Goal: Transaction & Acquisition: Purchase product/service

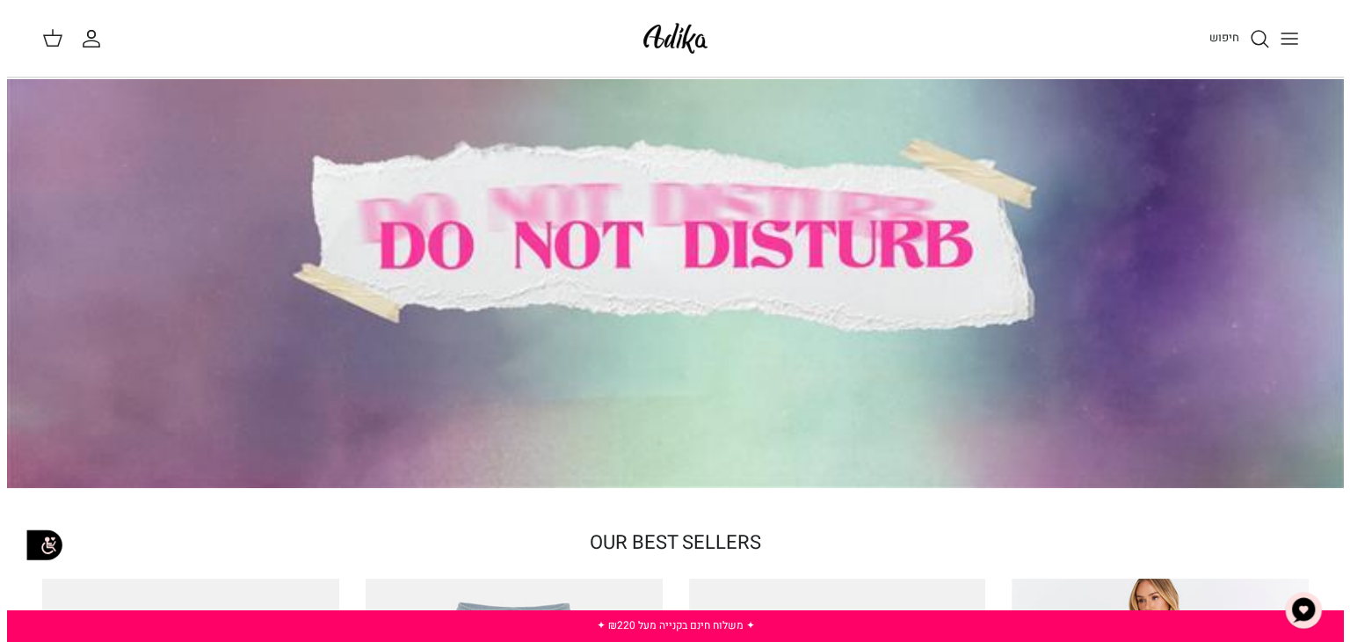
scroll to position [176, 0]
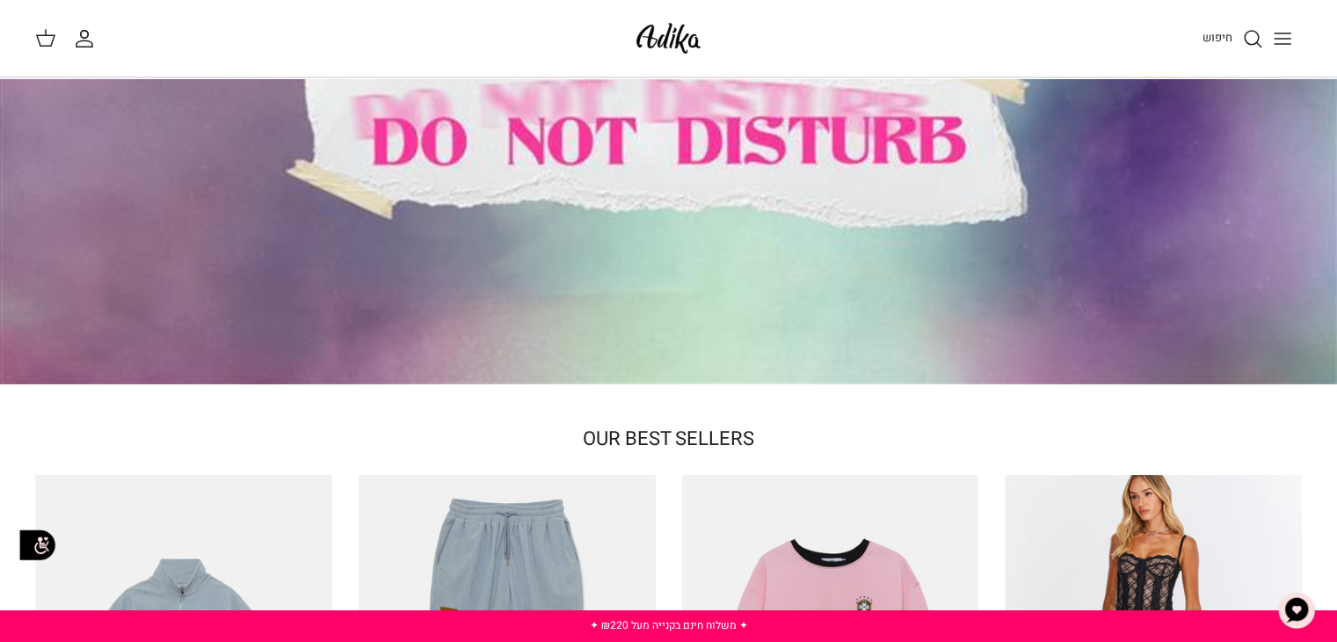
click at [1285, 53] on button "Toggle menu" at bounding box center [1282, 38] width 39 height 39
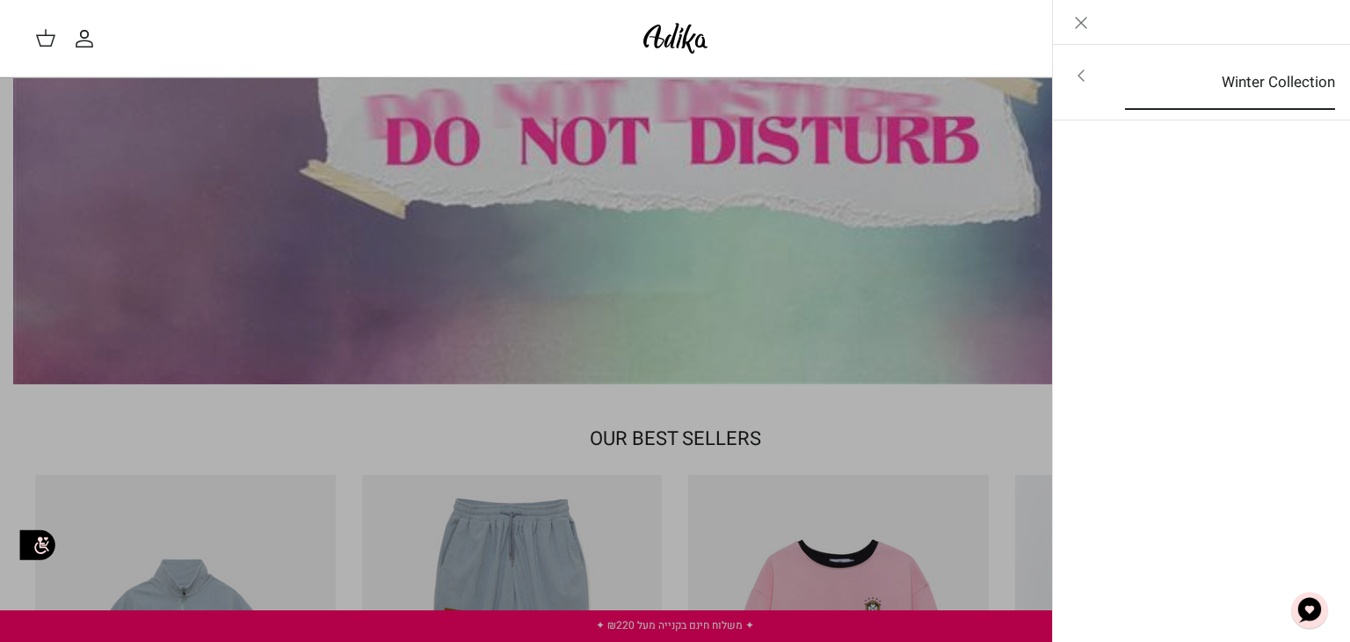
click at [1213, 89] on link "Winter Collection" at bounding box center [1230, 82] width 242 height 54
click at [1310, 66] on link "לכל הפריטים" at bounding box center [1202, 77] width 280 height 44
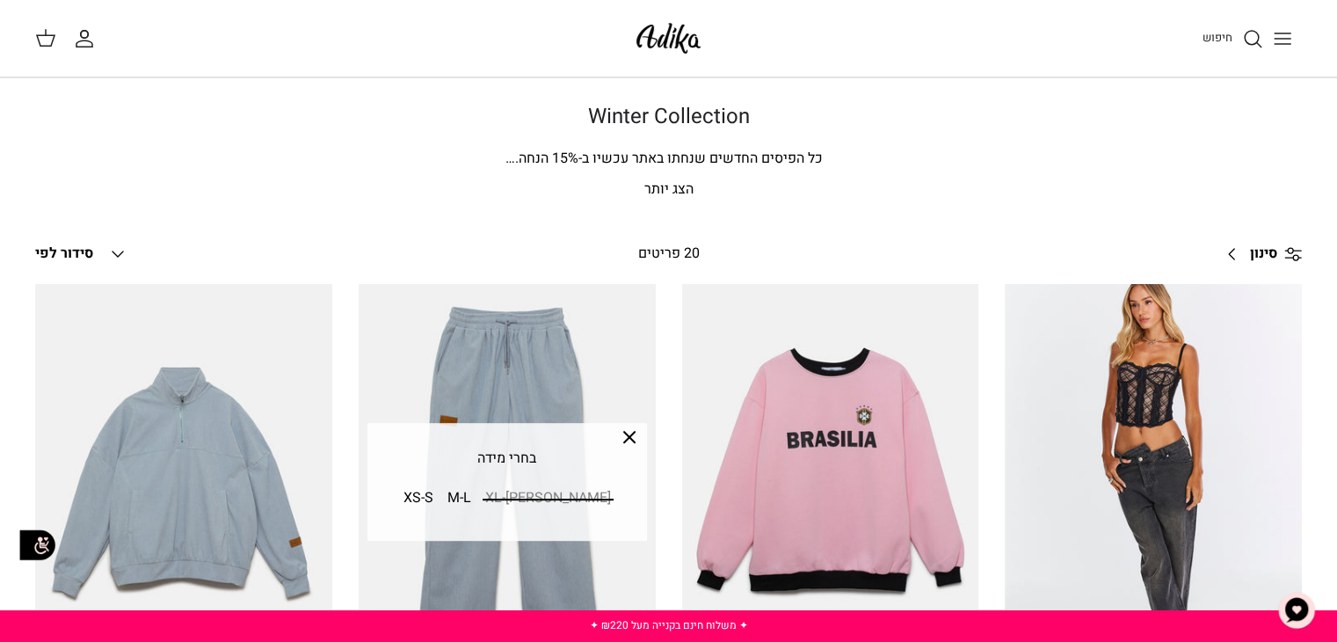
click at [666, 21] on img at bounding box center [668, 38] width 75 height 41
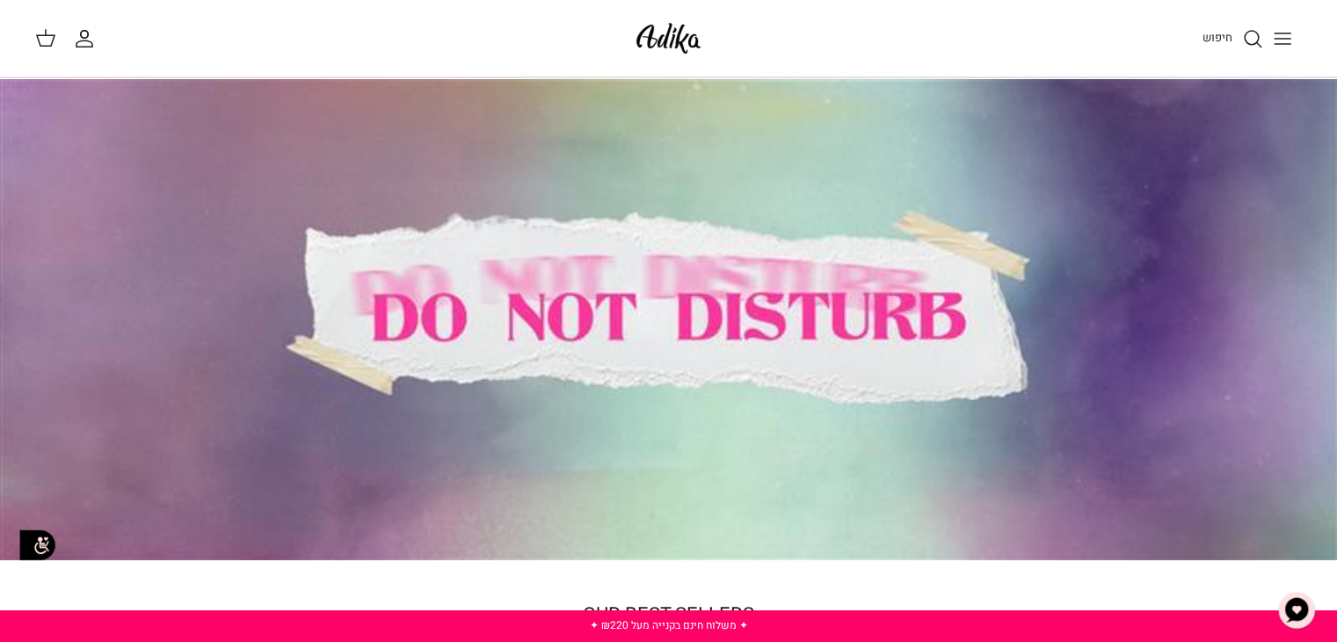
click at [1295, 40] on button "Toggle menu" at bounding box center [1282, 38] width 39 height 39
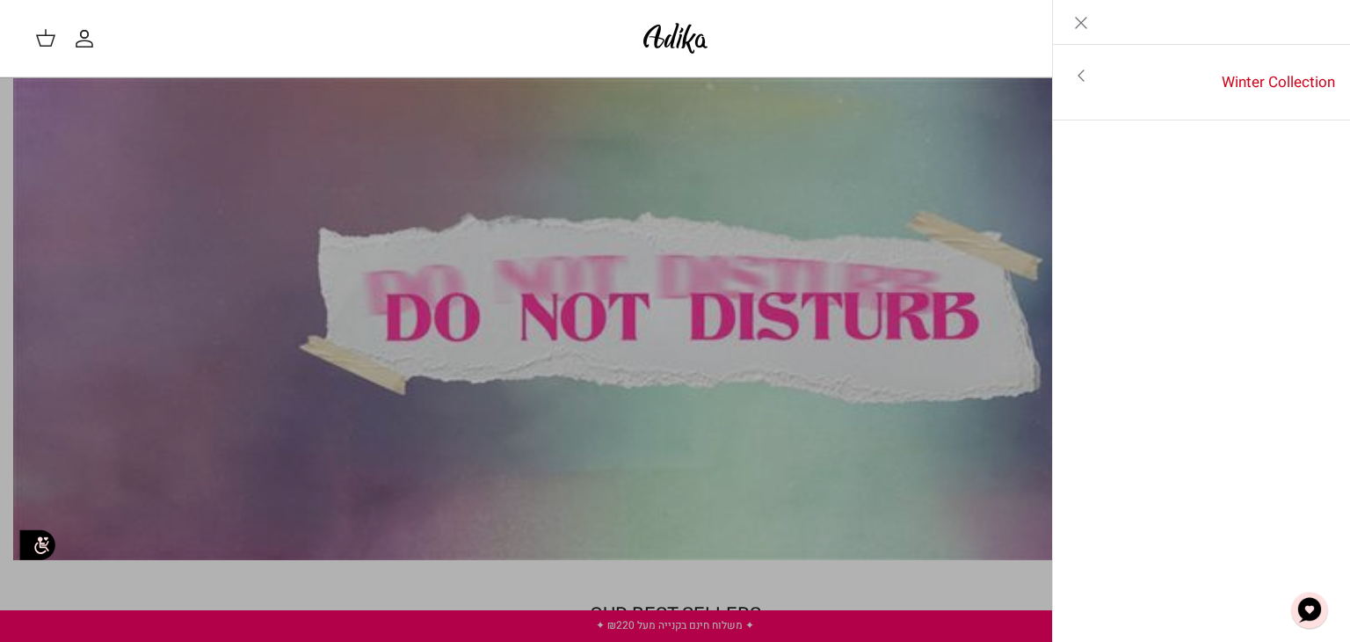
click at [313, 360] on link "Toggle menu" at bounding box center [675, 321] width 1350 height 642
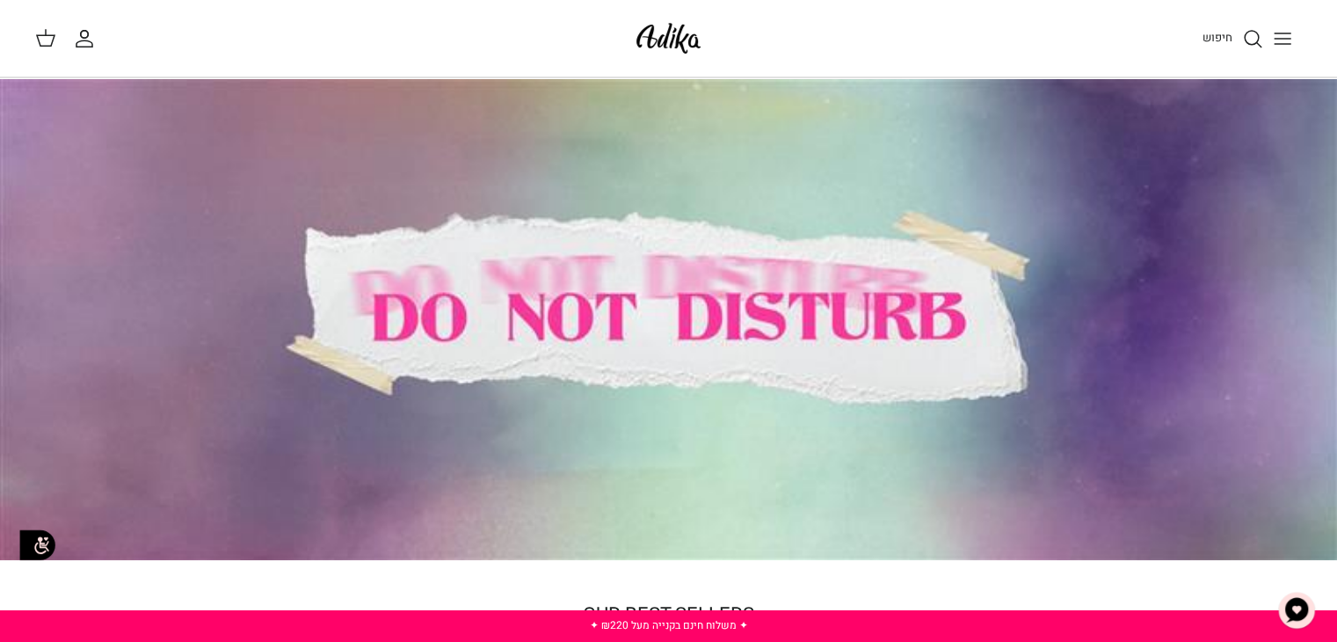
click at [316, 339] on div at bounding box center [668, 319] width 1337 height 482
